Goal: Communication & Community: Answer question/provide support

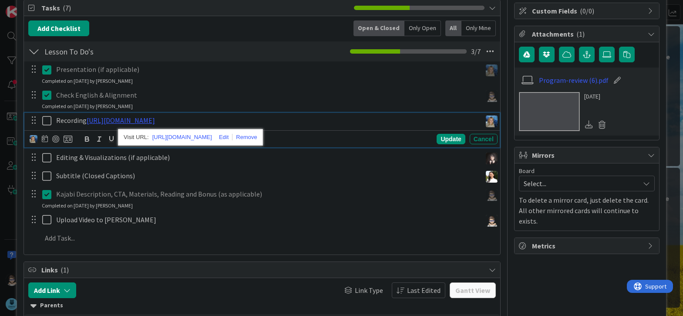
scroll to position [130, 0]
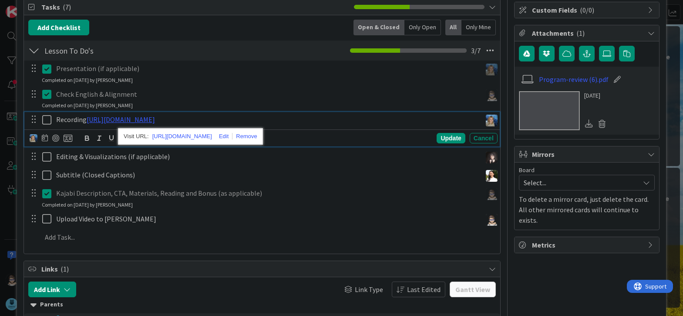
click at [44, 118] on icon at bounding box center [48, 119] width 13 height 10
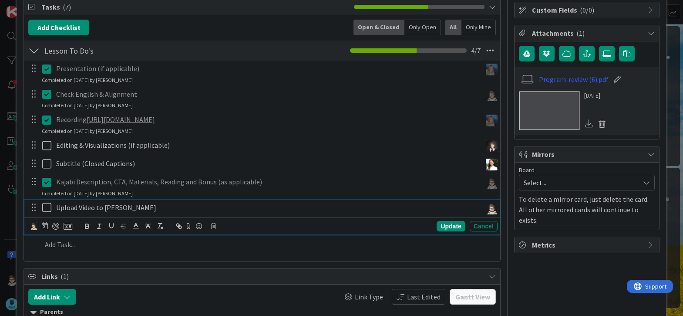
click at [47, 209] on icon at bounding box center [48, 207] width 13 height 10
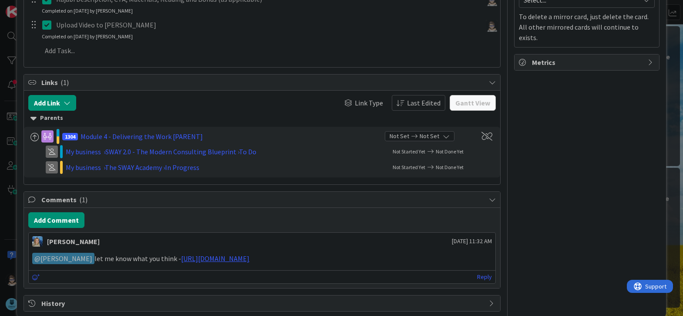
scroll to position [327, 0]
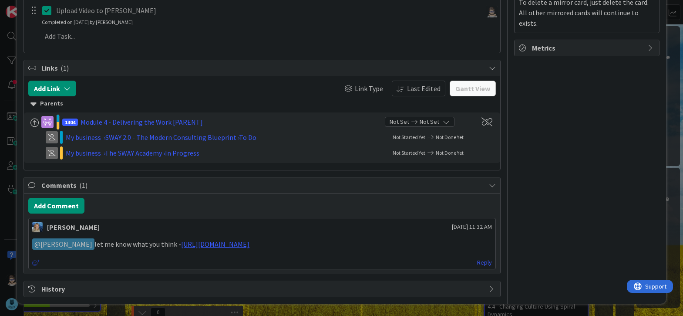
click at [32, 262] on icon at bounding box center [36, 262] width 8 height 6
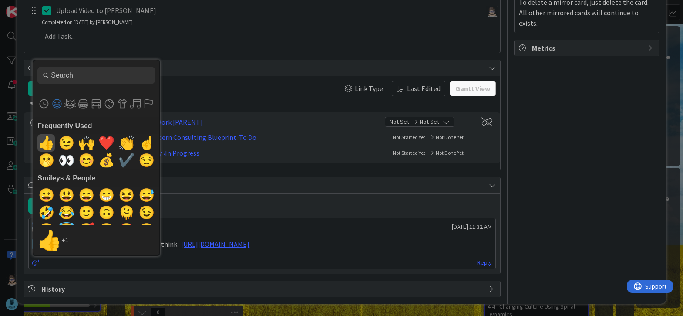
click at [47, 144] on span "👍" at bounding box center [46, 142] width 20 height 17
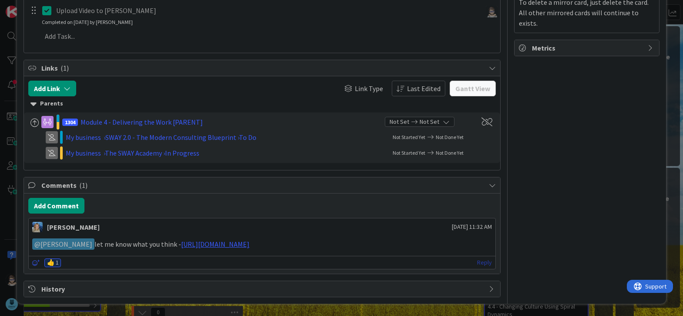
click at [481, 264] on link "Reply" at bounding box center [484, 262] width 15 height 11
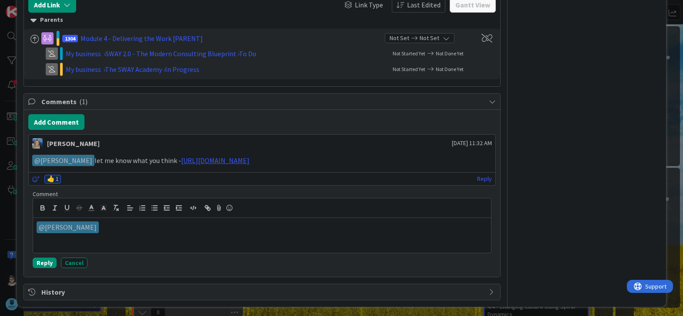
scroll to position [414, 0]
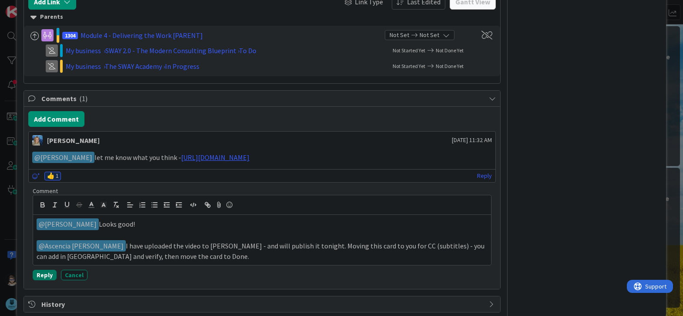
click at [47, 276] on button "Reply" at bounding box center [45, 274] width 24 height 10
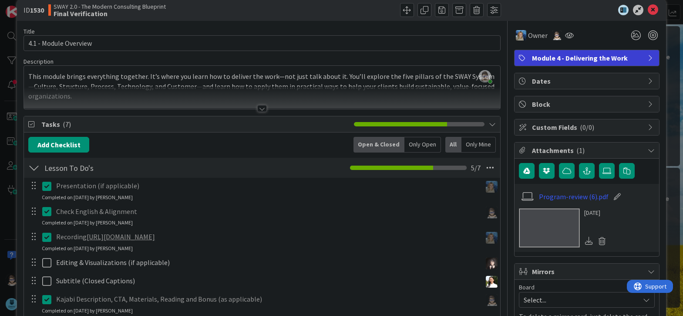
scroll to position [0, 0]
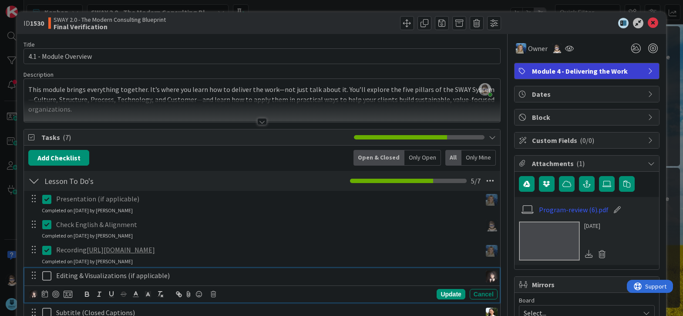
click at [48, 276] on icon at bounding box center [48, 275] width 13 height 10
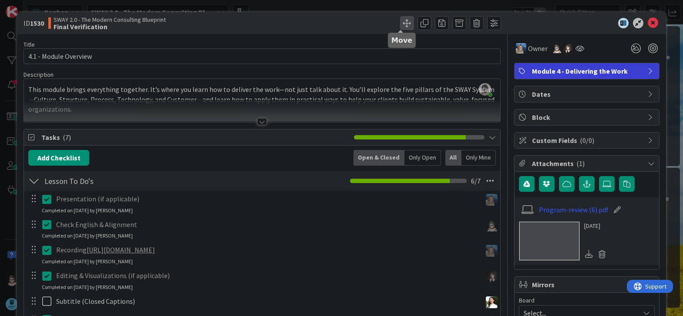
click at [400, 24] on span at bounding box center [407, 23] width 14 height 14
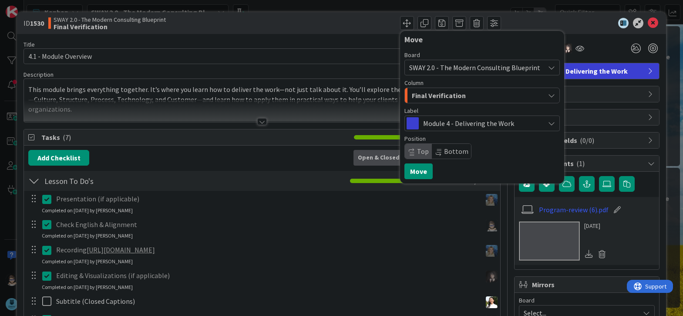
click at [477, 91] on div "Final Verification" at bounding box center [477, 95] width 135 height 14
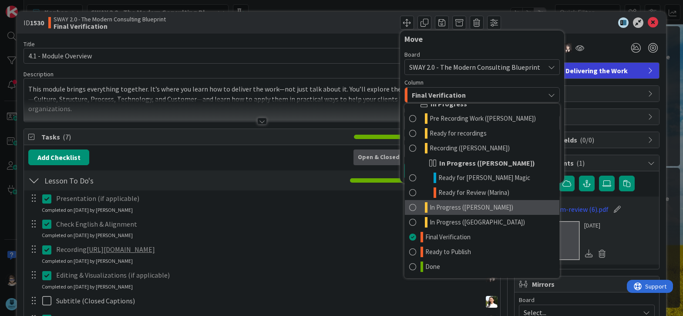
scroll to position [1, 0]
click at [464, 210] on span "In Progress ([PERSON_NAME])" at bounding box center [472, 207] width 84 height 10
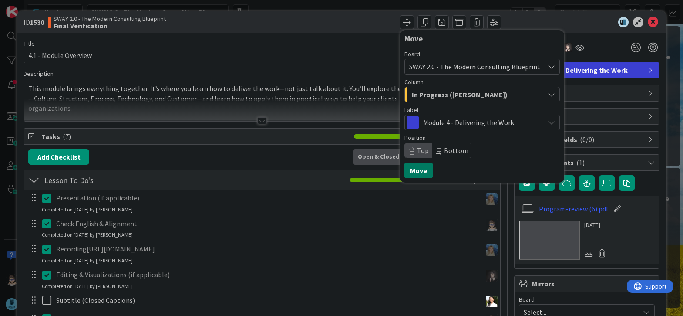
click at [413, 171] on button "Move" at bounding box center [418, 170] width 28 height 16
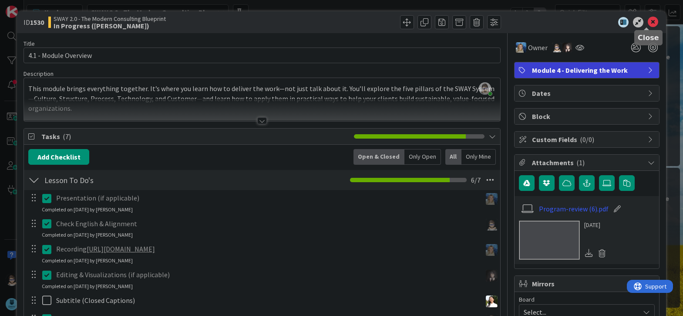
click at [648, 23] on icon at bounding box center [653, 22] width 10 height 10
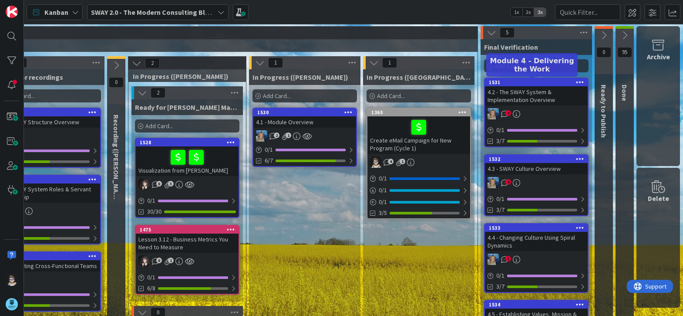
click at [525, 83] on div "1531" at bounding box center [538, 82] width 99 height 6
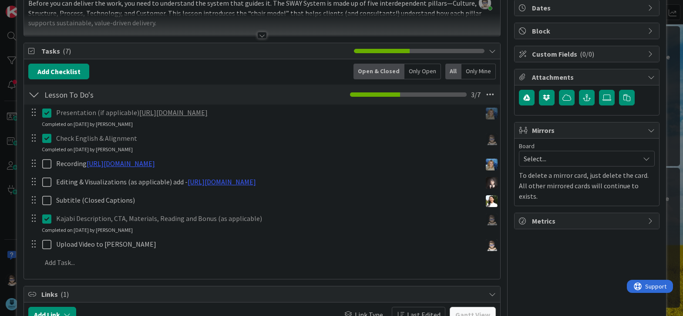
scroll to position [87, 0]
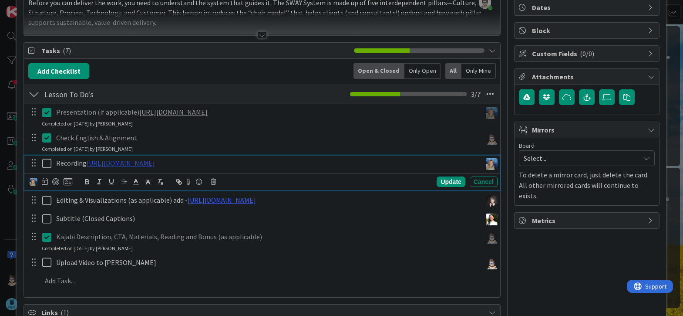
click at [155, 167] on link "[URL][DOMAIN_NAME]" at bounding box center [121, 162] width 68 height 9
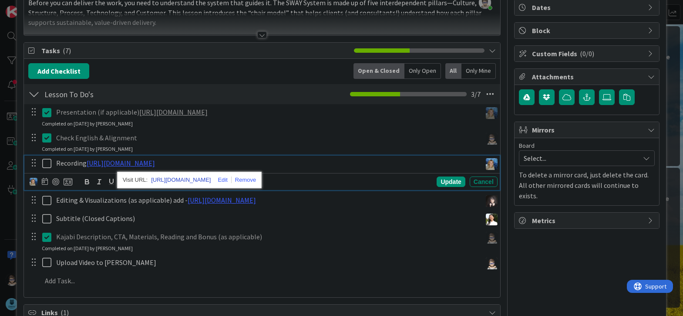
click at [211, 185] on link "[URL][DOMAIN_NAME]" at bounding box center [181, 179] width 60 height 11
